Goal: Navigation & Orientation: Find specific page/section

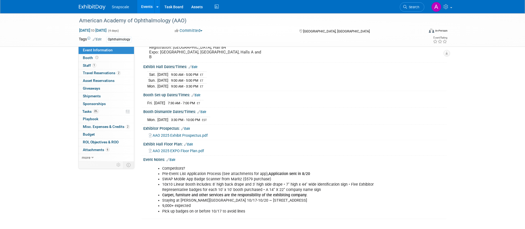
scroll to position [50, 0]
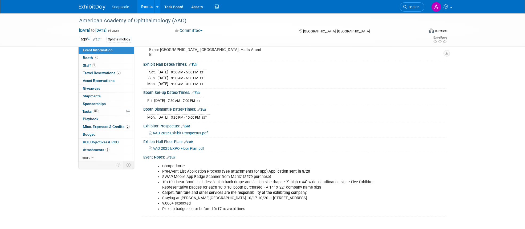
click at [145, 12] on link "Events" at bounding box center [146, 6] width 19 height 13
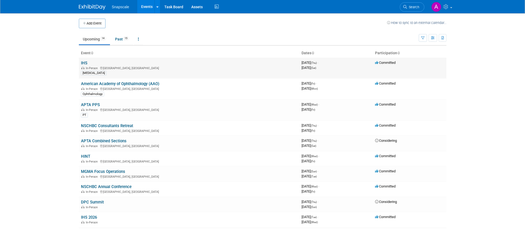
click at [82, 62] on link "IHS" at bounding box center [84, 63] width 6 height 5
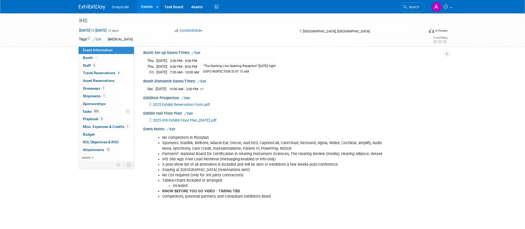
scroll to position [110, 0]
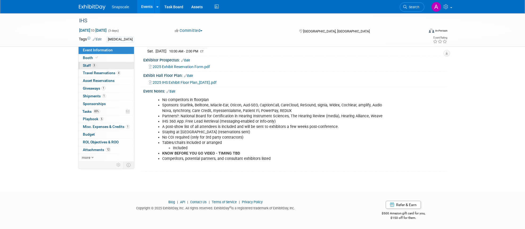
click at [118, 67] on link "3 Staff 3" at bounding box center [106, 65] width 55 height 7
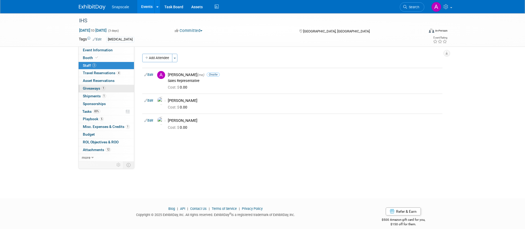
click at [126, 87] on link "1 Giveaways 1" at bounding box center [106, 88] width 55 height 7
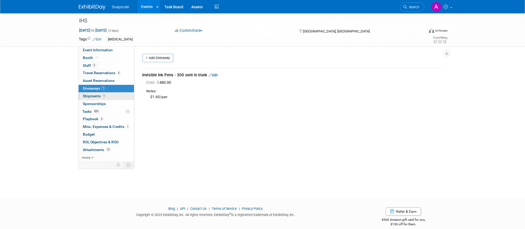
click at [121, 94] on link "1 Shipments 1" at bounding box center [106, 96] width 55 height 7
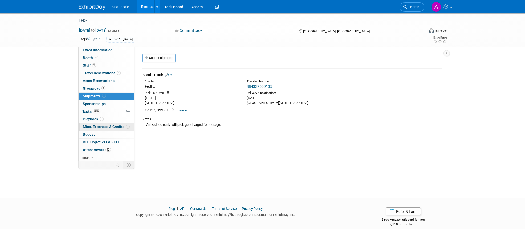
click at [107, 126] on span "Misc. Expenses & Credits 1" at bounding box center [106, 127] width 47 height 4
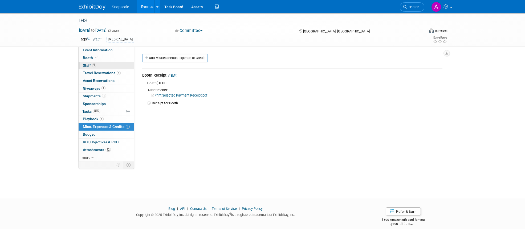
click at [115, 67] on link "3 Staff 3" at bounding box center [106, 65] width 55 height 7
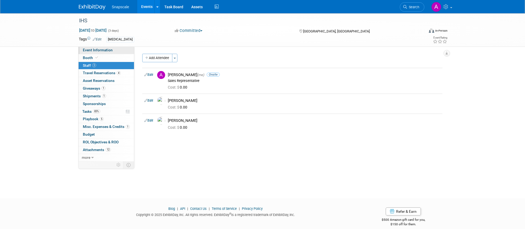
click at [118, 53] on link "Event Information" at bounding box center [106, 50] width 55 height 7
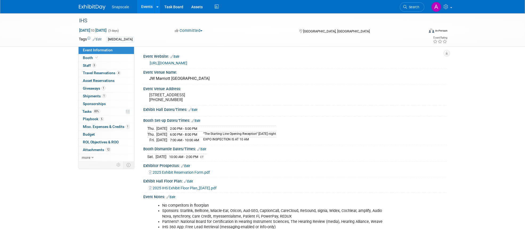
click at [187, 64] on link "https://www.ihsinfo.org/conference" at bounding box center [169, 63] width 38 height 4
